Goal: Check status: Check status

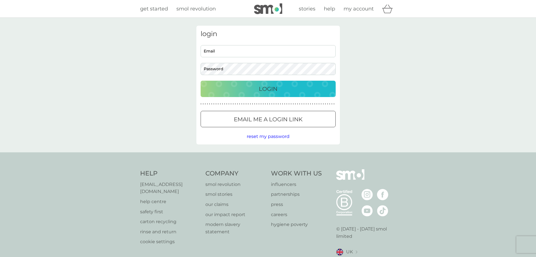
type input "[EMAIL_ADDRESS][DOMAIN_NAME]"
click at [263, 84] on button "Login" at bounding box center [268, 89] width 135 height 16
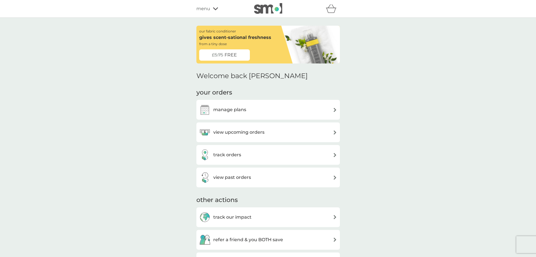
click at [288, 133] on div "view upcoming orders" at bounding box center [268, 131] width 138 height 11
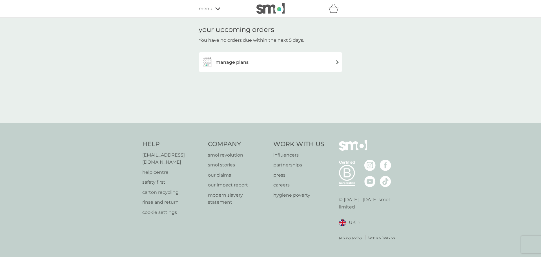
click at [273, 60] on div "manage plans" at bounding box center [270, 61] width 138 height 11
